Goal: Information Seeking & Learning: Learn about a topic

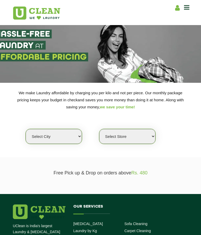
click at [77, 136] on select "Select city [GEOGRAPHIC_DATA] [GEOGRAPHIC_DATA] [GEOGRAPHIC_DATA] [GEOGRAPHIC_D…" at bounding box center [54, 136] width 56 height 15
select select "8"
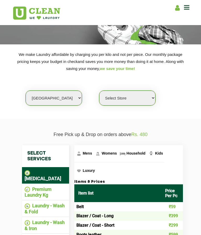
scroll to position [42, 0]
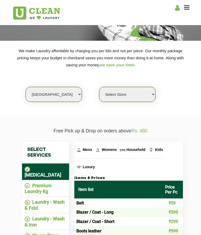
click at [148, 92] on select "Select Store [GEOGRAPHIC_DATA] [GEOGRAPHIC_DATA] [GEOGRAPHIC_DATA] [GEOGRAPHIC_…" at bounding box center [127, 94] width 56 height 15
select select "317"
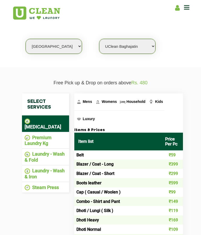
scroll to position [87, 0]
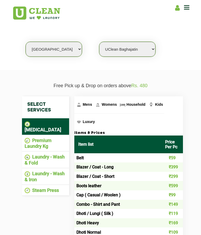
click at [34, 138] on li "Premium Laundry Kg" at bounding box center [46, 144] width 42 height 12
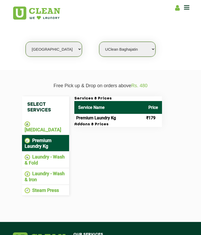
click at [35, 154] on li "Laundry - Wash & Fold" at bounding box center [46, 160] width 42 height 12
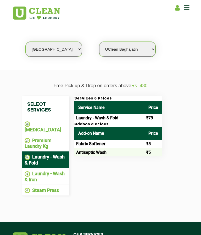
click at [35, 171] on li "Laundry - Wash & Iron" at bounding box center [46, 177] width 42 height 12
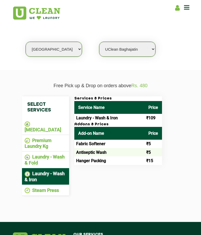
click at [35, 154] on li "Laundry - Wash & Fold" at bounding box center [46, 160] width 42 height 12
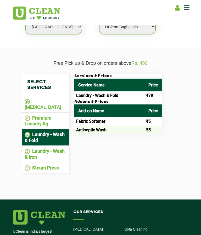
scroll to position [110, 0]
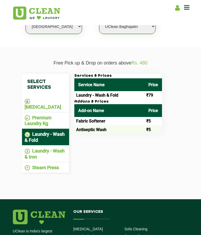
click at [38, 165] on li "Steam Press" at bounding box center [46, 168] width 42 height 6
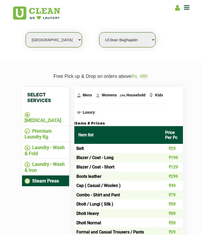
scroll to position [96, 0]
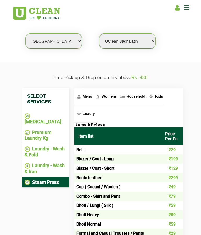
click at [29, 130] on img at bounding box center [27, 132] width 5 height 5
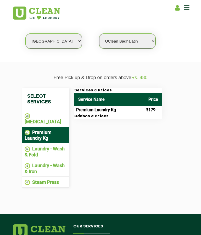
click at [34, 146] on li "Laundry - Wash & Fold" at bounding box center [46, 152] width 42 height 12
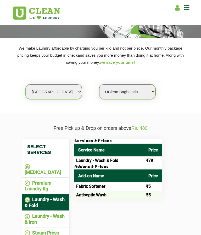
scroll to position [45, 0]
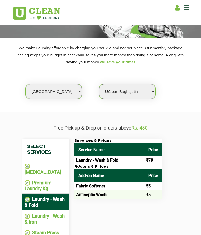
click at [40, 180] on li "Premium Laundry Kg" at bounding box center [46, 186] width 42 height 12
